Goal: Go to known website: Access a specific website the user already knows

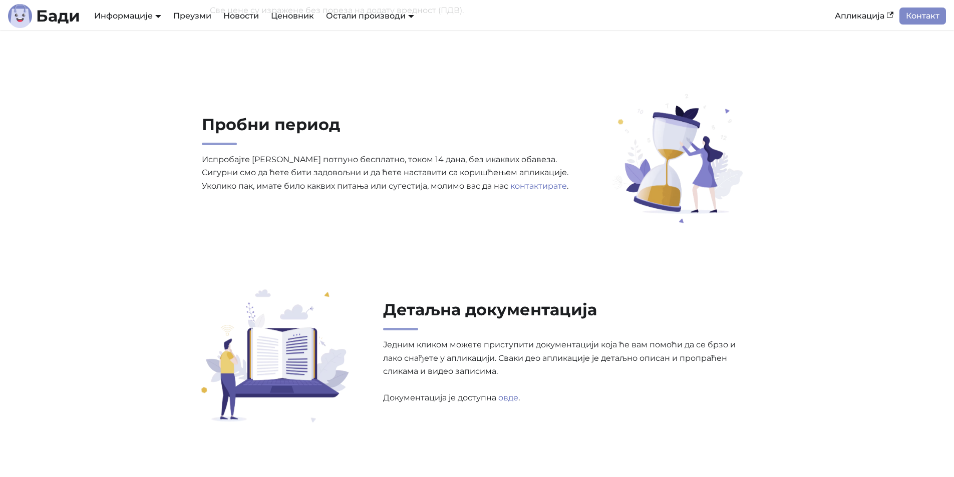
scroll to position [2955, 0]
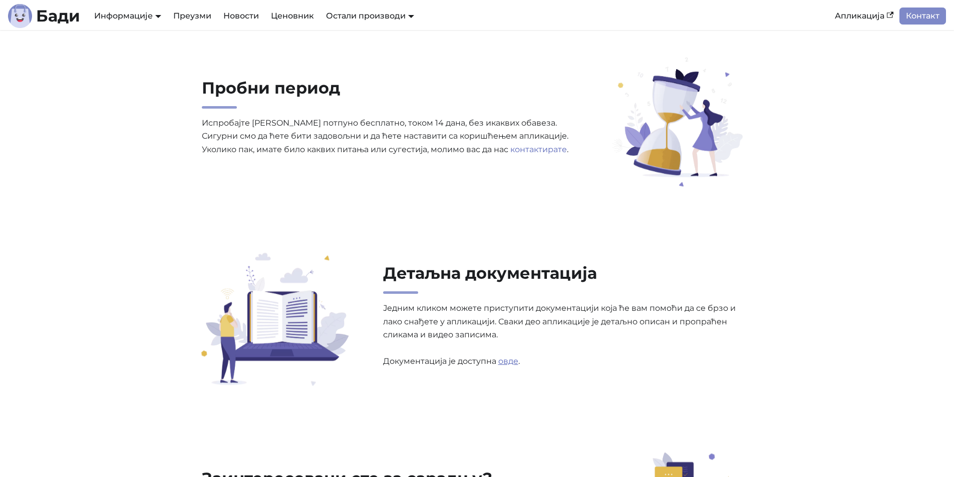
click at [512, 364] on link "овде" at bounding box center [508, 362] width 20 height 10
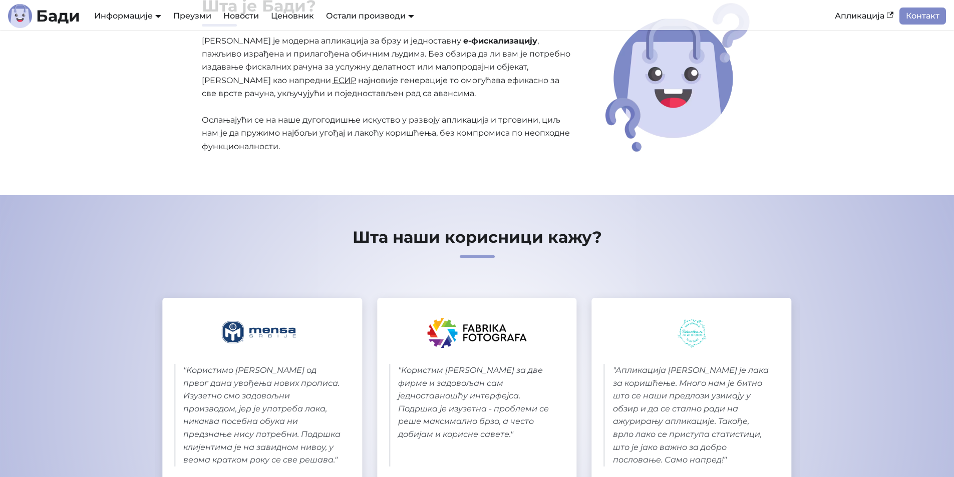
scroll to position [100, 0]
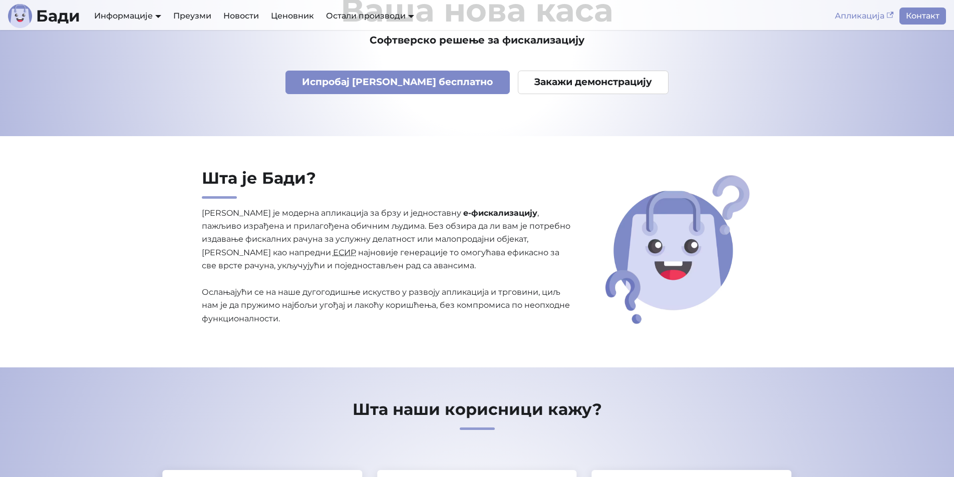
click at [866, 18] on link "Апликација" at bounding box center [864, 16] width 71 height 17
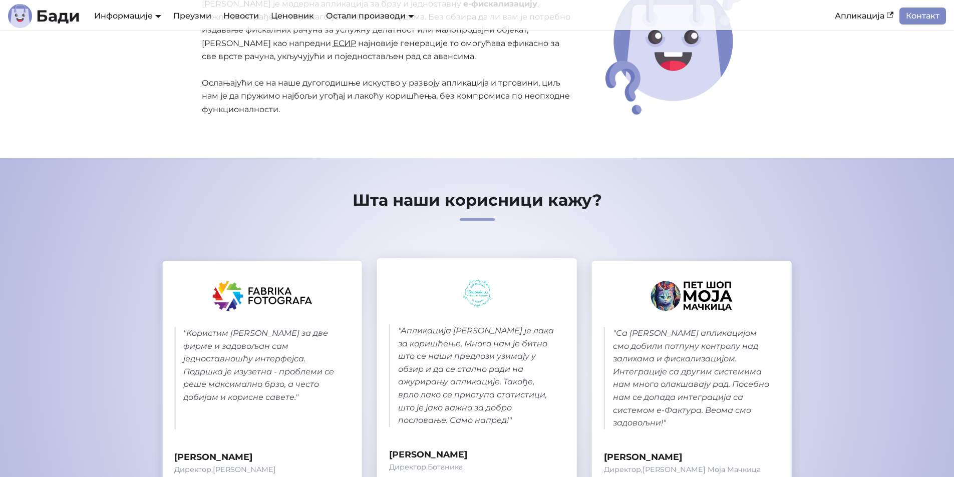
scroll to position [551, 0]
